Goal: Task Accomplishment & Management: Complete application form

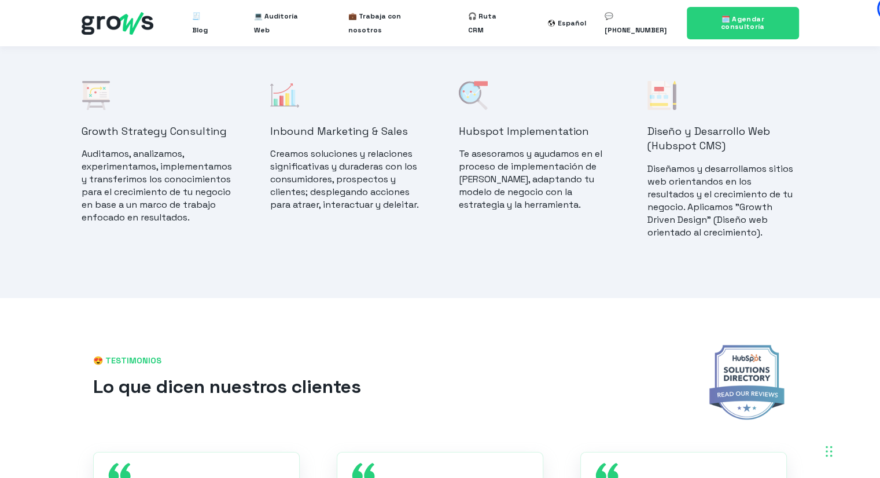
scroll to position [804, 0]
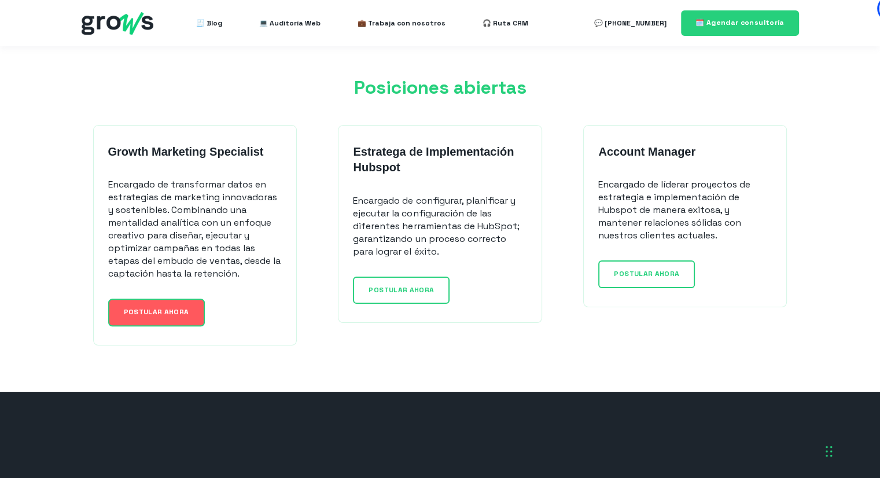
scroll to position [926, 0]
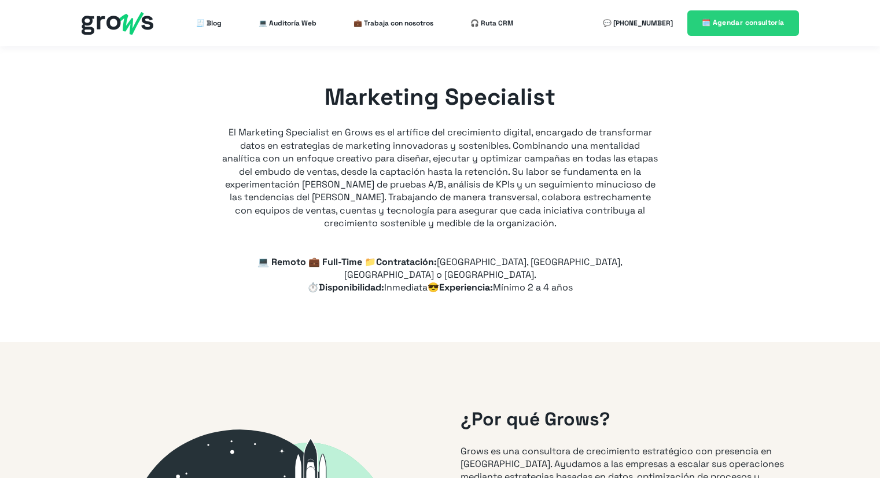
type input "+57"
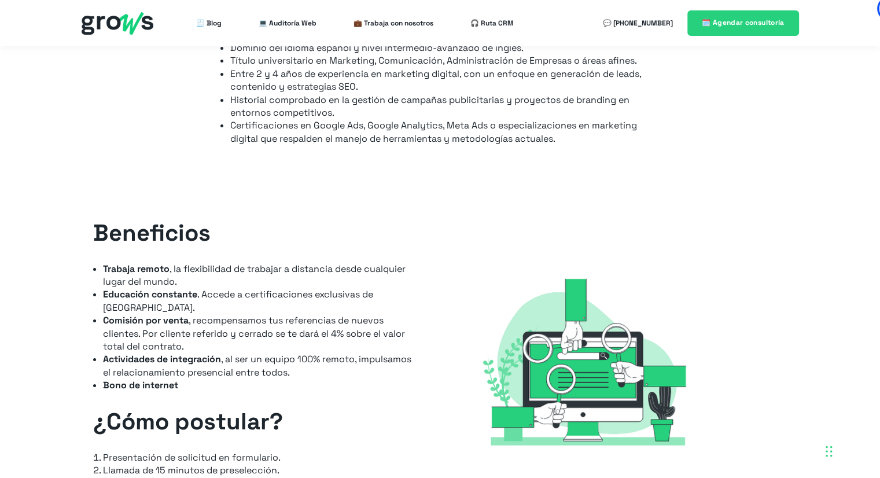
scroll to position [1331, 0]
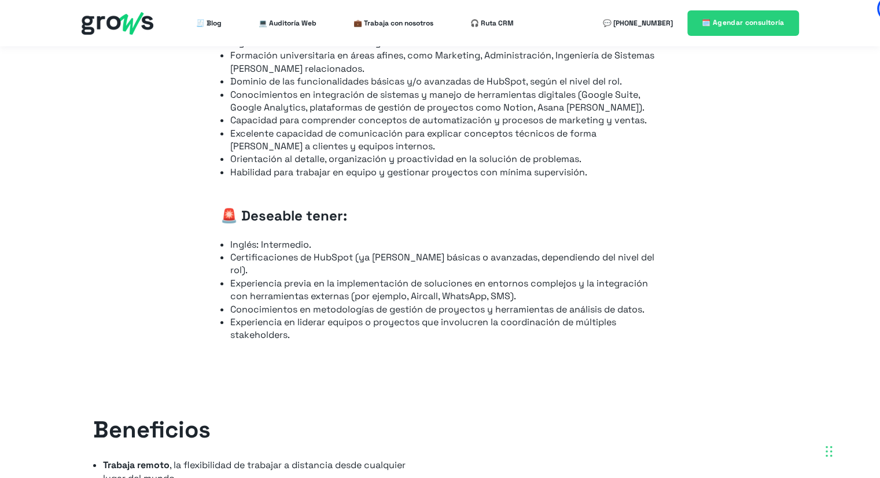
scroll to position [1215, 0]
